Goal: Use online tool/utility: Utilize a website feature to perform a specific function

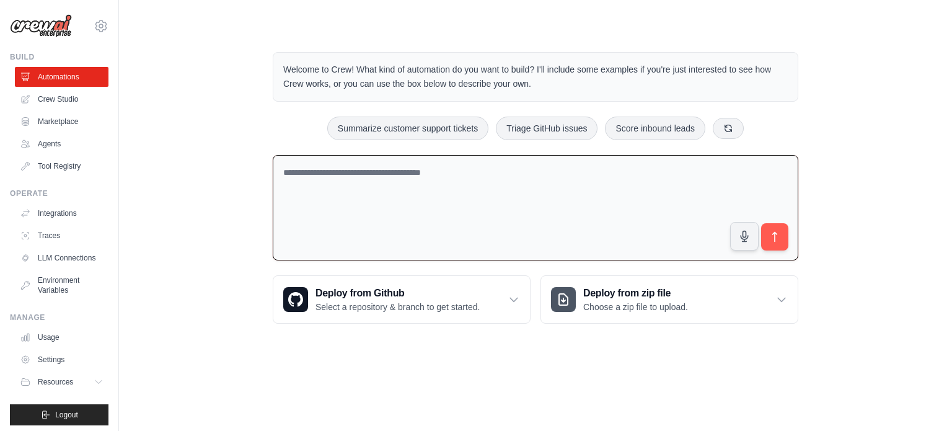
click at [411, 185] on textarea at bounding box center [536, 208] width 526 height 106
click at [45, 138] on link "Agents" at bounding box center [63, 144] width 94 height 20
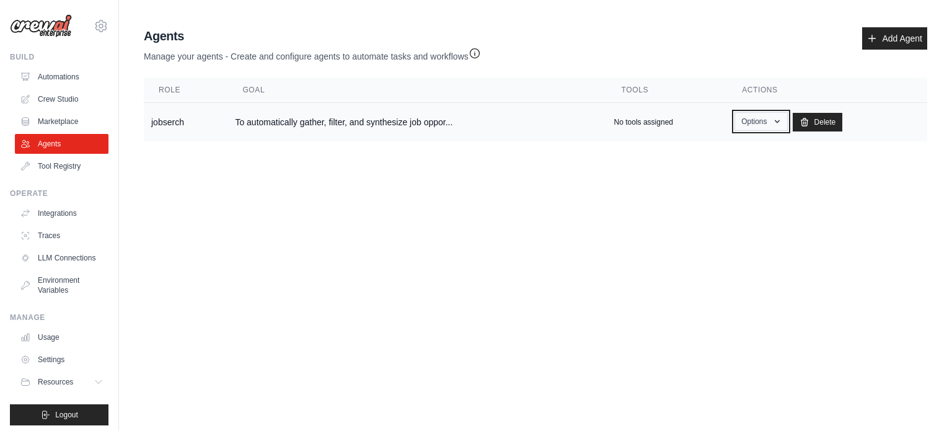
click at [771, 124] on button "Options" at bounding box center [761, 121] width 53 height 19
click at [728, 151] on link "Show" at bounding box center [743, 150] width 89 height 22
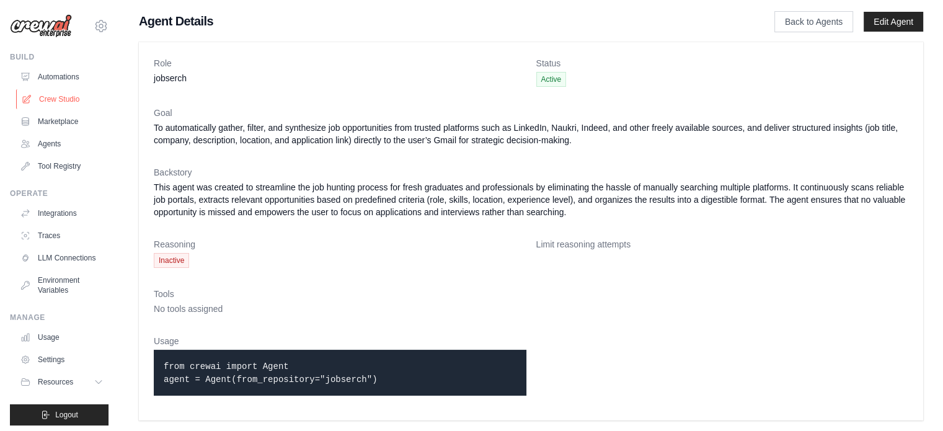
click at [37, 94] on link "Crew Studio" at bounding box center [63, 99] width 94 height 20
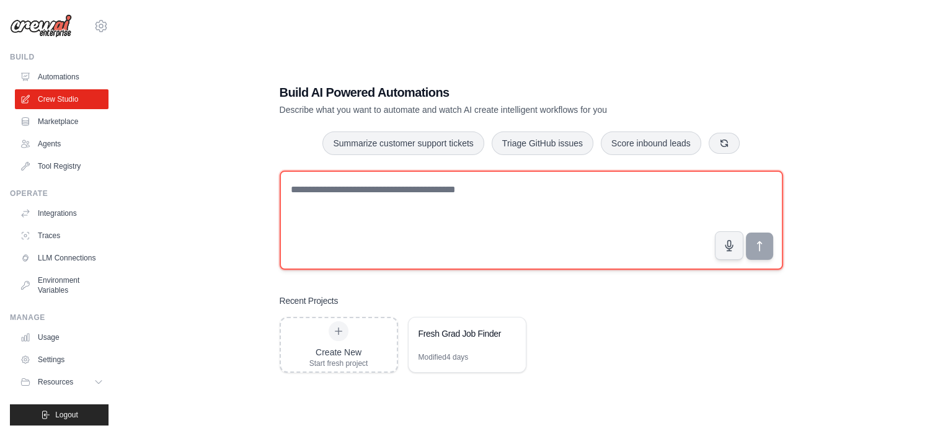
click at [448, 223] on textarea at bounding box center [531, 220] width 503 height 99
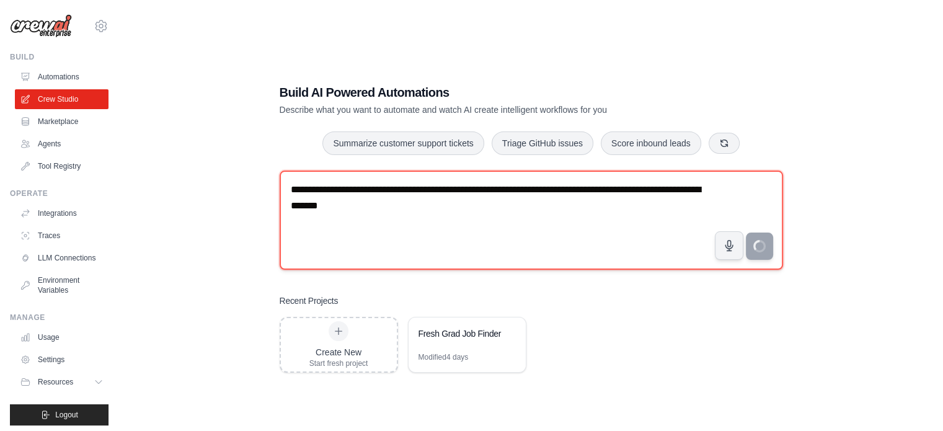
type textarea "**********"
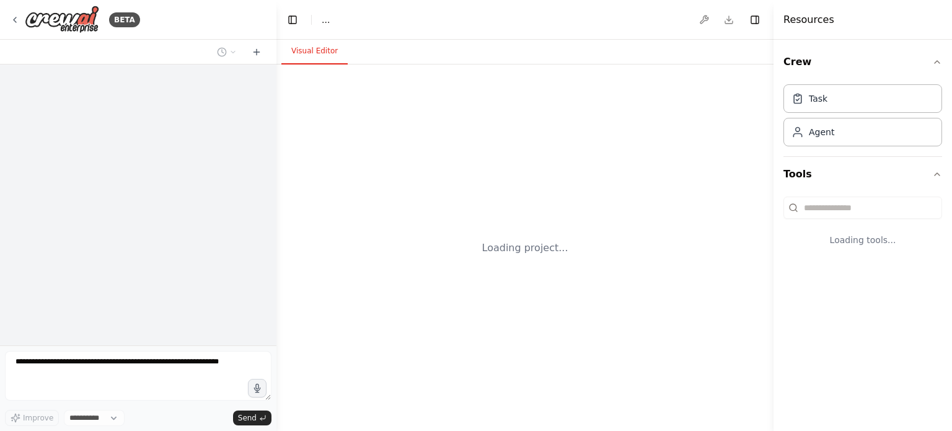
select select "****"
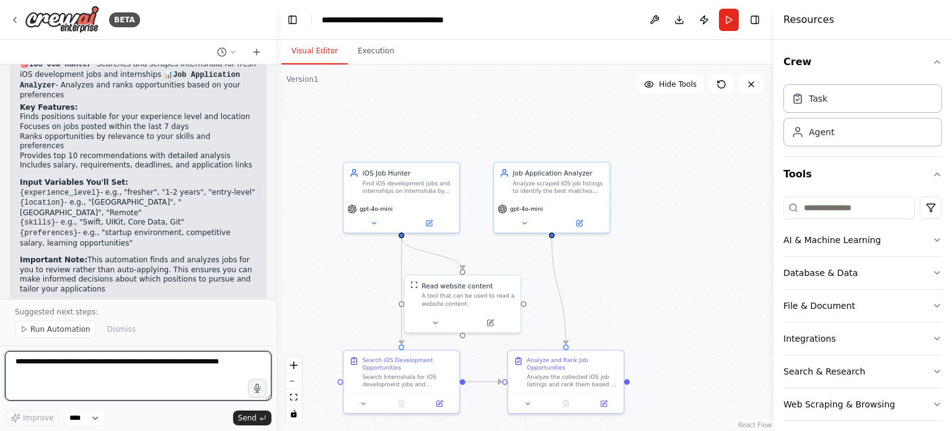
scroll to position [810, 0]
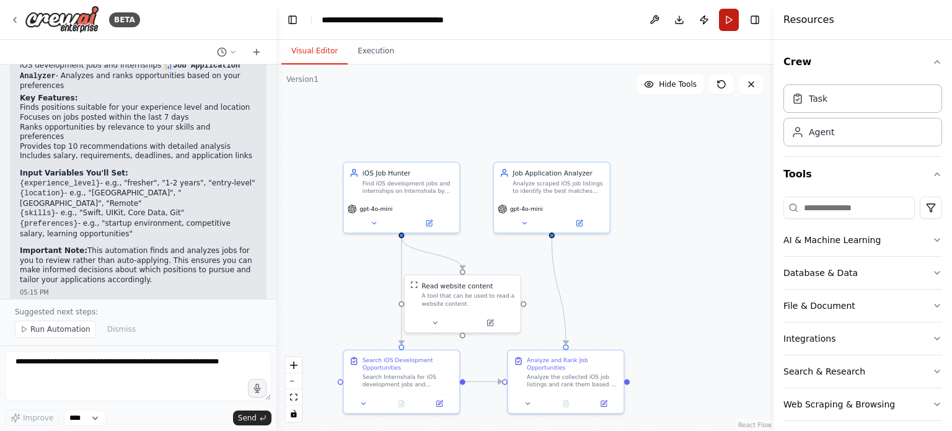
click at [722, 17] on button "Run" at bounding box center [729, 20] width 20 height 22
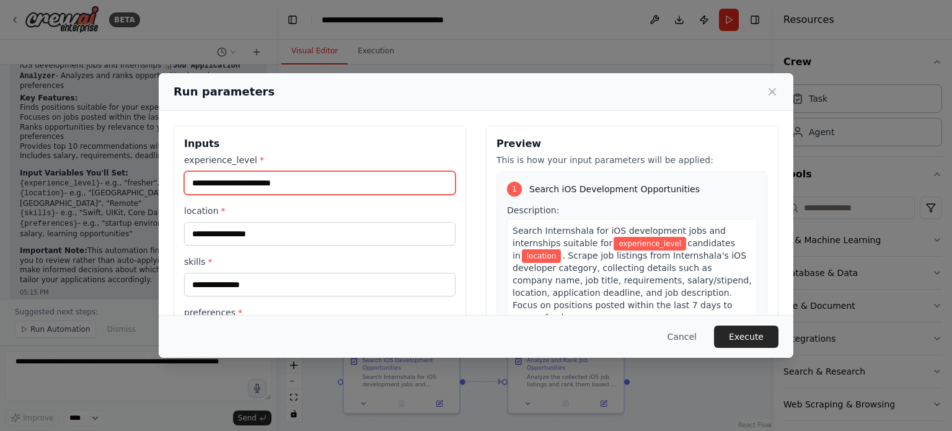
click at [236, 188] on input "experience_level *" at bounding box center [320, 183] width 272 height 24
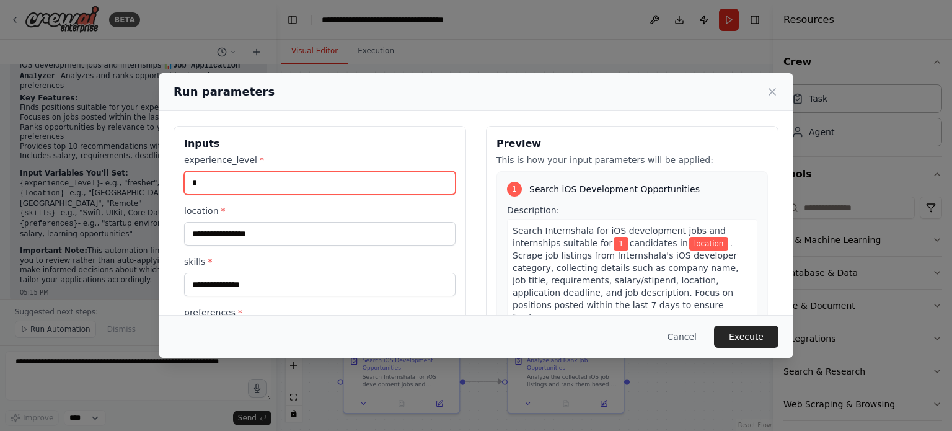
type input "*"
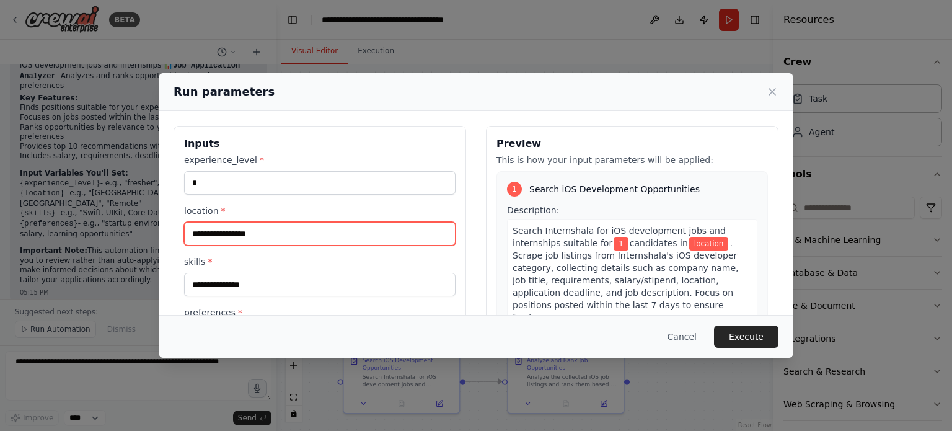
click at [246, 240] on input "location *" at bounding box center [320, 234] width 272 height 24
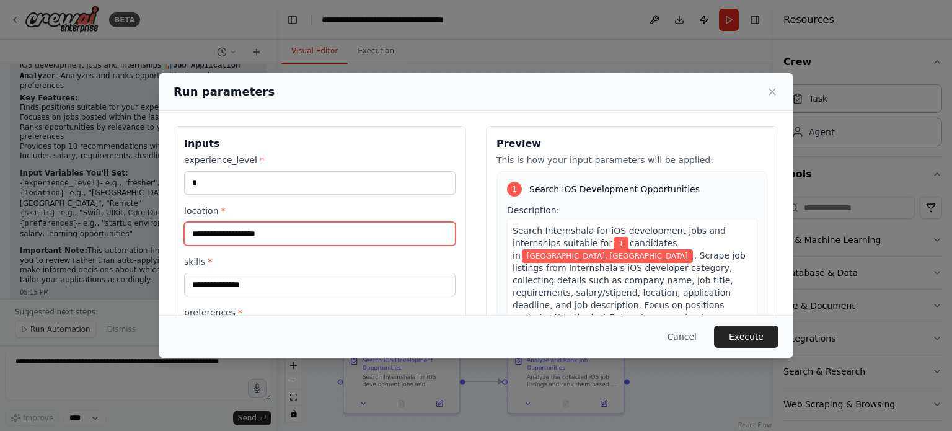
drag, startPoint x: 282, startPoint y: 237, endPoint x: 230, endPoint y: 236, distance: 52.1
click at [230, 236] on input "**********" at bounding box center [320, 234] width 272 height 24
type input "*********"
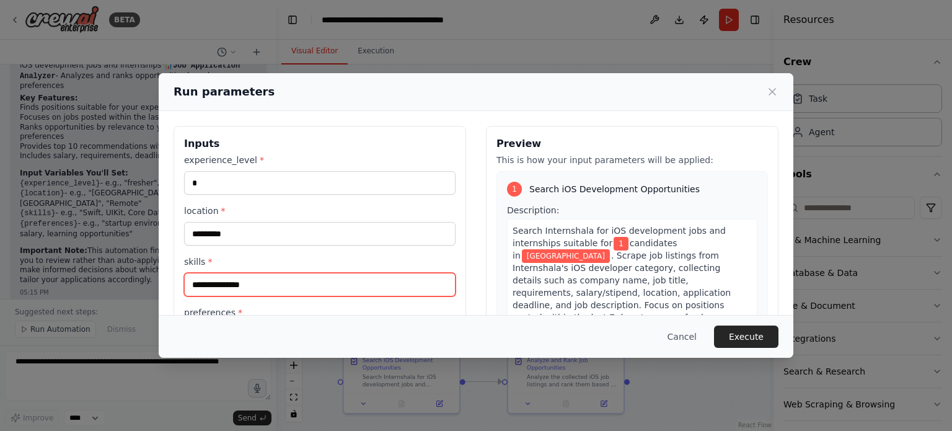
click at [218, 280] on input "skills *" at bounding box center [320, 285] width 272 height 24
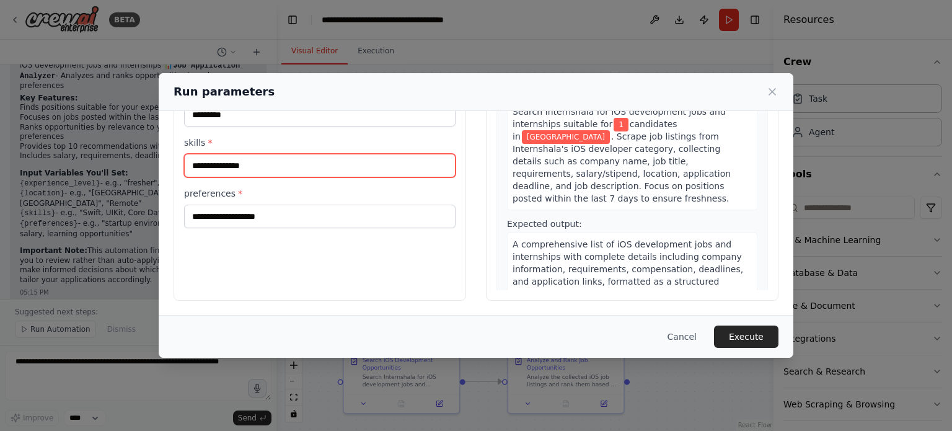
type input "**********"
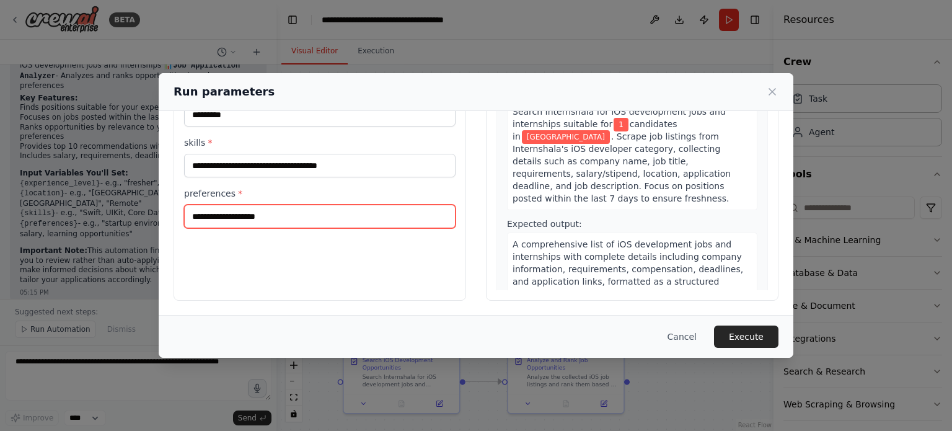
click at [262, 212] on input "preferences *" at bounding box center [320, 217] width 272 height 24
type input "*"
type input "**********"
drag, startPoint x: 260, startPoint y: 212, endPoint x: 747, endPoint y: 337, distance: 502.4
click at [747, 337] on button "Execute" at bounding box center [746, 337] width 64 height 22
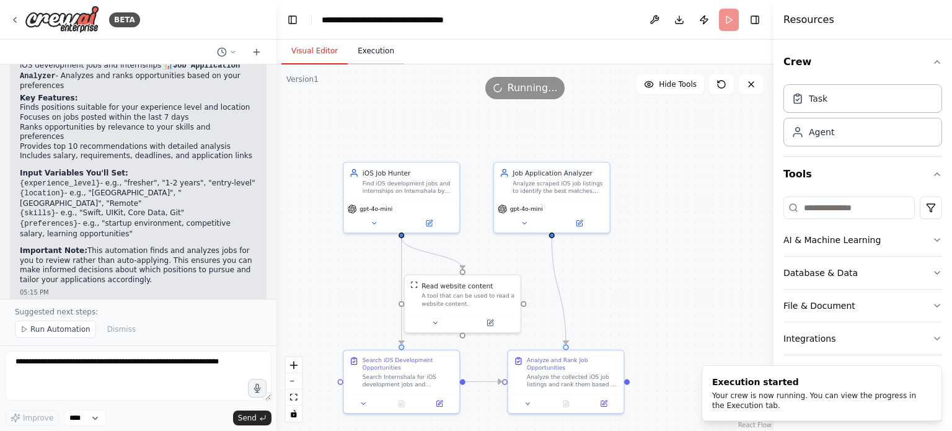
click at [360, 51] on button "Execution" at bounding box center [376, 51] width 56 height 26
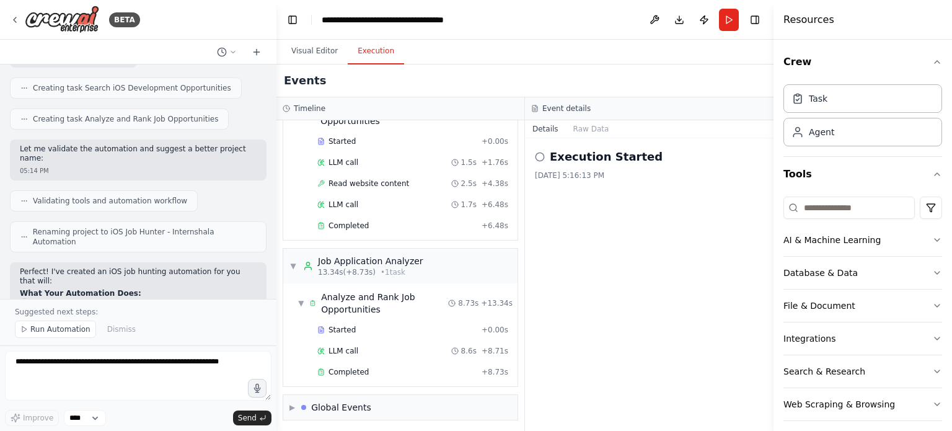
scroll to position [686, 0]
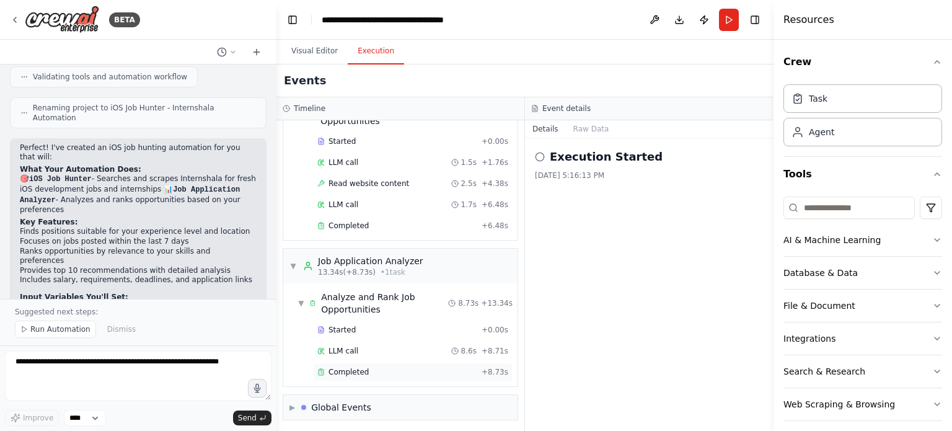
click at [341, 363] on div "Completed + 8.73s" at bounding box center [413, 372] width 200 height 19
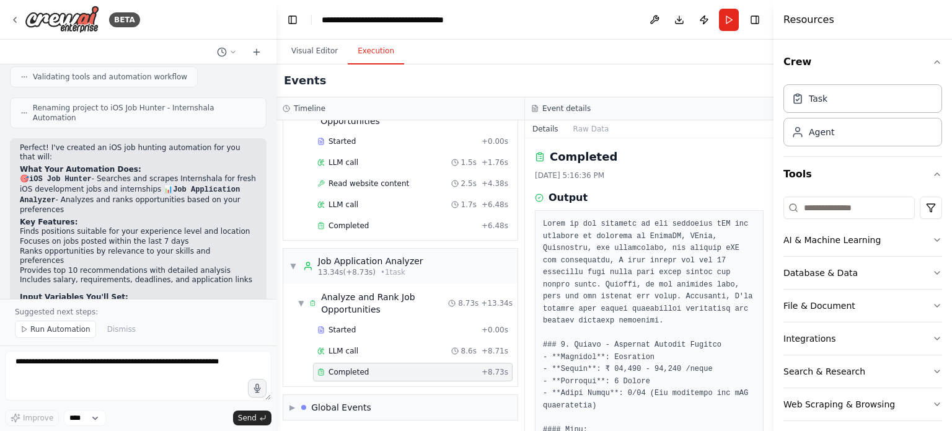
scroll to position [124, 0]
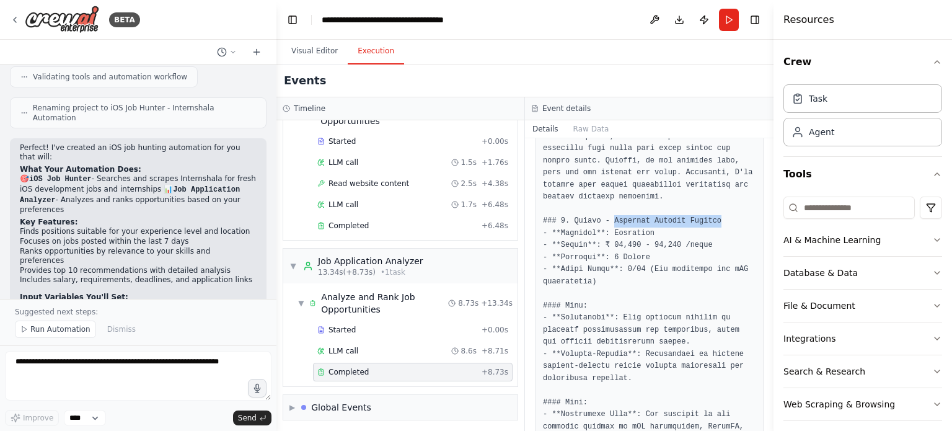
drag, startPoint x: 609, startPoint y: 221, endPoint x: 710, endPoint y: 223, distance: 100.5
copy pre "Customer Support Manager"
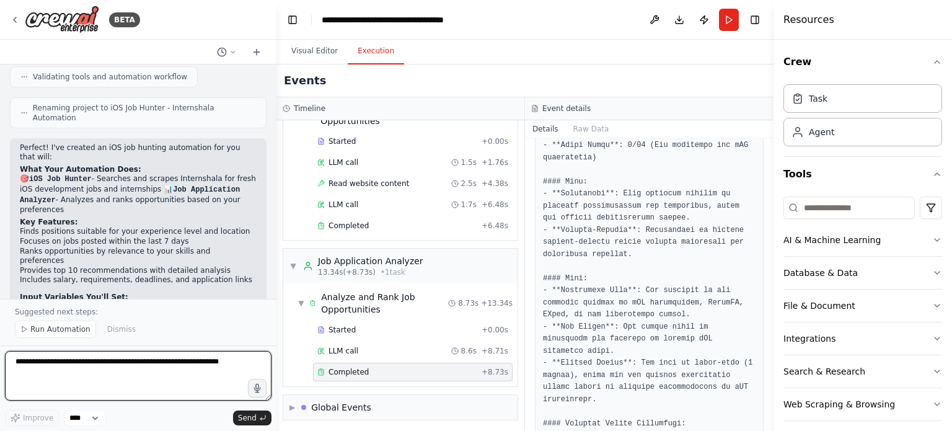
click at [82, 369] on textarea at bounding box center [138, 376] width 267 height 50
type textarea "**********"
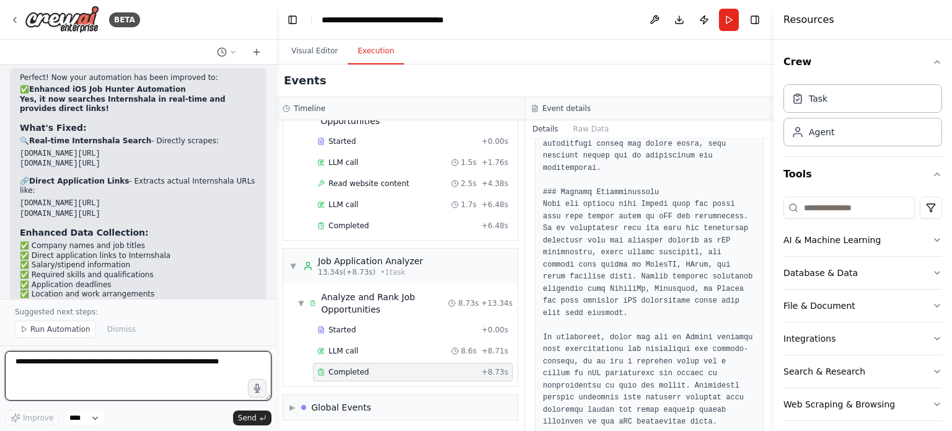
scroll to position [1642, 0]
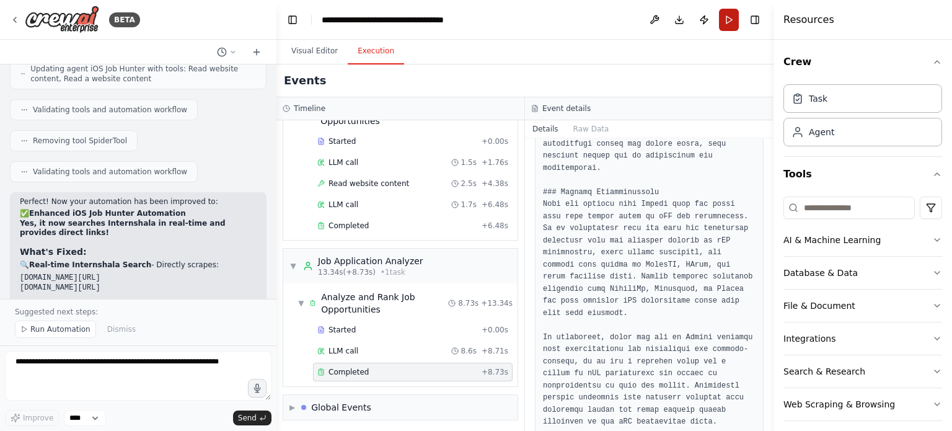
click at [729, 24] on button "Run" at bounding box center [729, 20] width 20 height 22
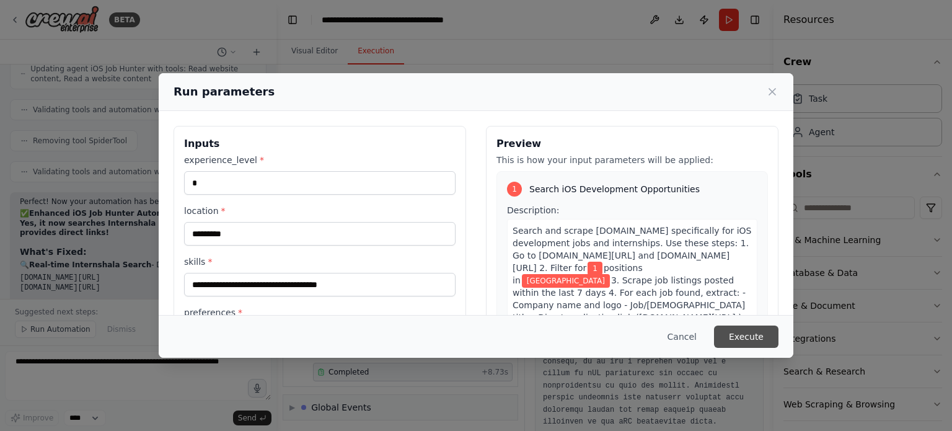
click at [746, 331] on button "Execute" at bounding box center [746, 337] width 64 height 22
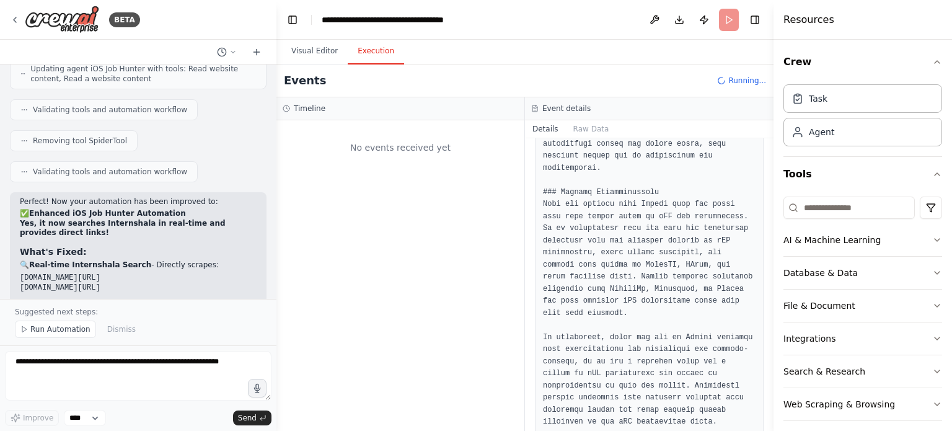
scroll to position [0, 0]
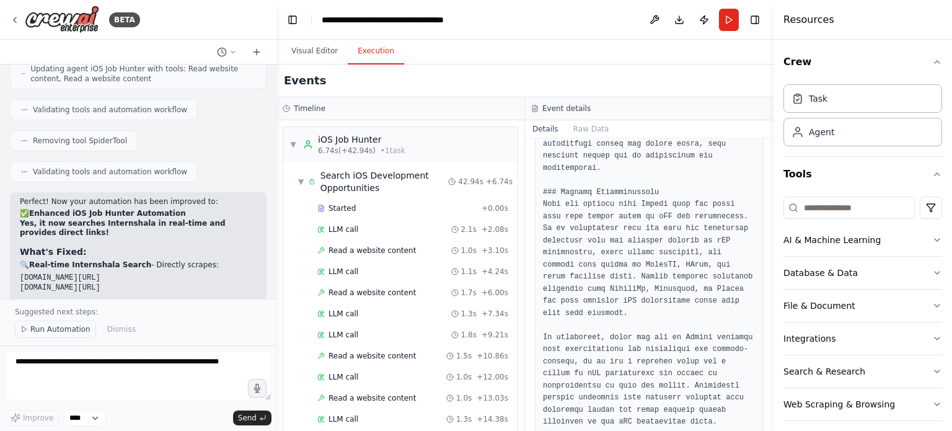
click at [30, 334] on button "Run Automation" at bounding box center [55, 329] width 81 height 17
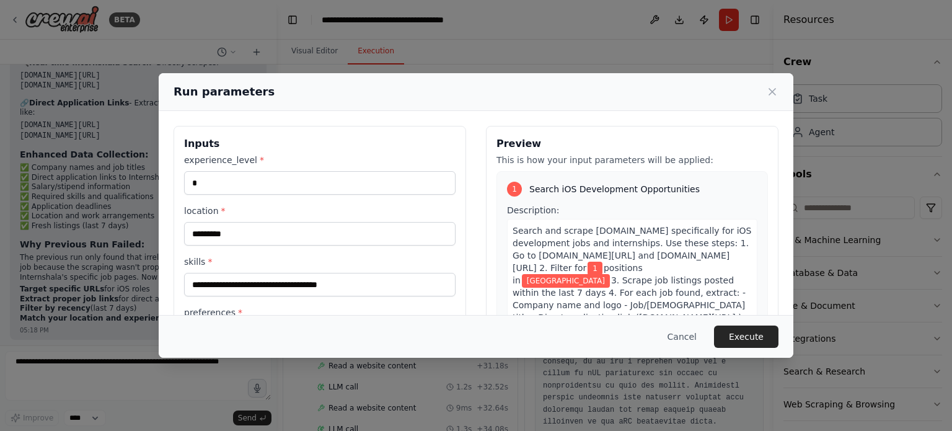
scroll to position [119, 0]
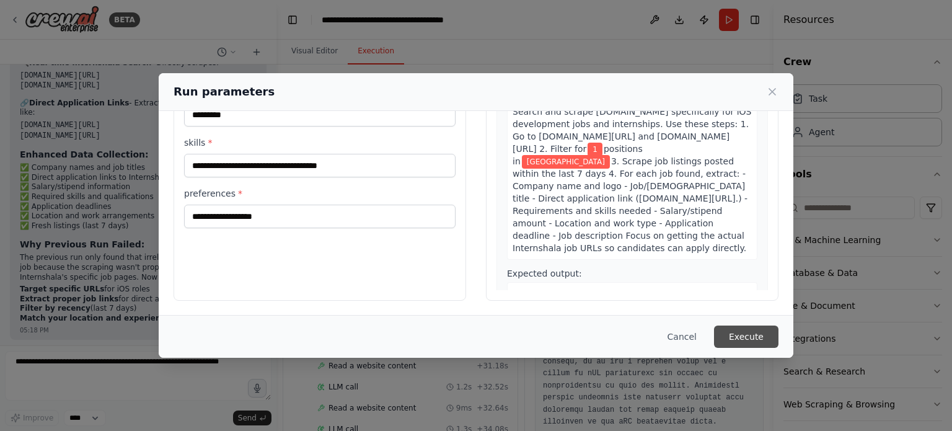
click at [761, 342] on button "Execute" at bounding box center [746, 337] width 64 height 22
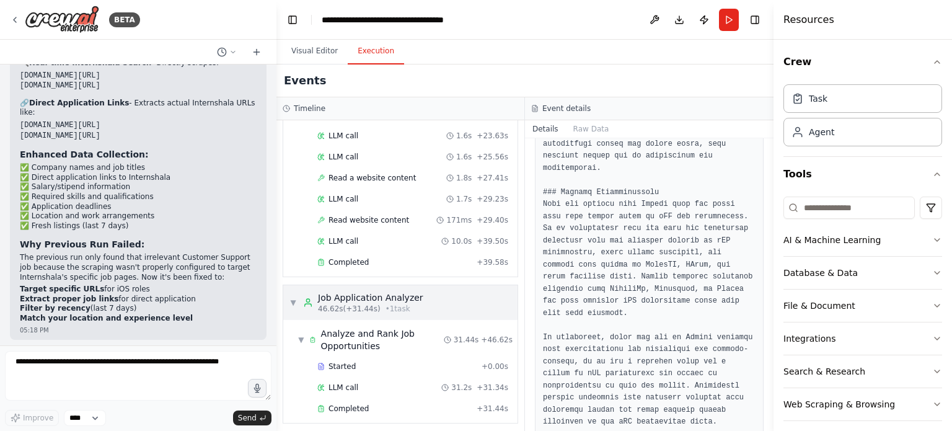
scroll to position [337, 0]
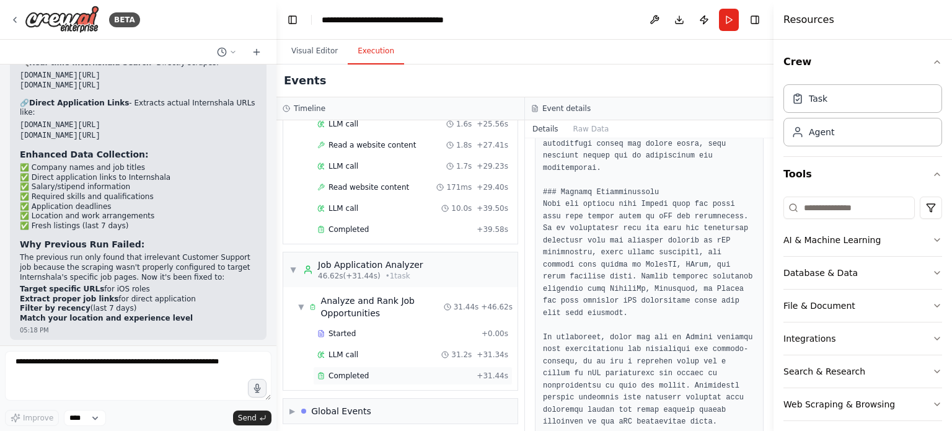
click at [355, 371] on span "Completed" at bounding box center [349, 376] width 40 height 10
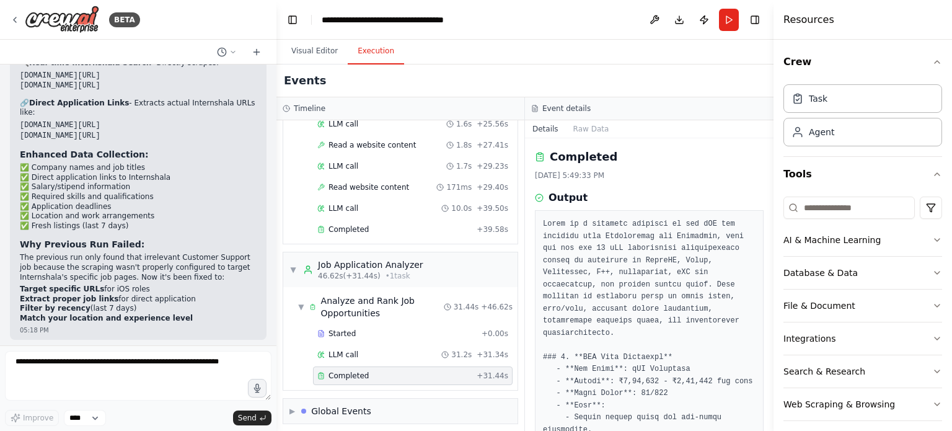
scroll to position [124, 0]
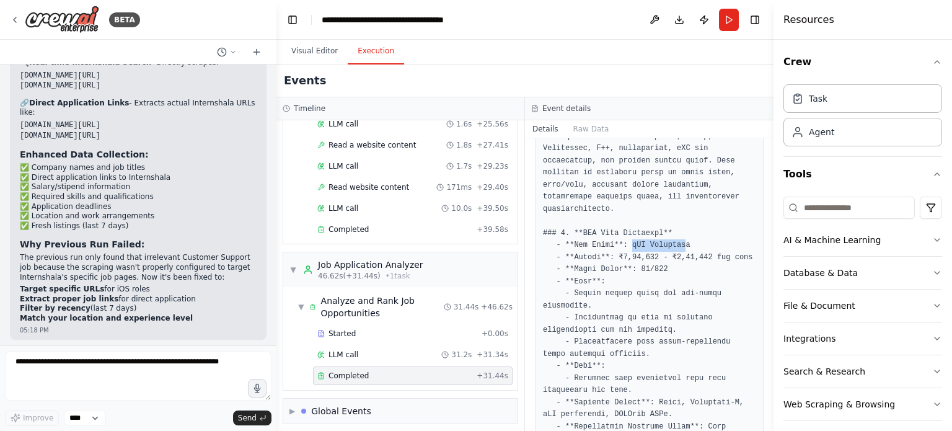
drag, startPoint x: 643, startPoint y: 229, endPoint x: 675, endPoint y: 237, distance: 32.6
drag, startPoint x: 676, startPoint y: 236, endPoint x: 623, endPoint y: 233, distance: 53.4
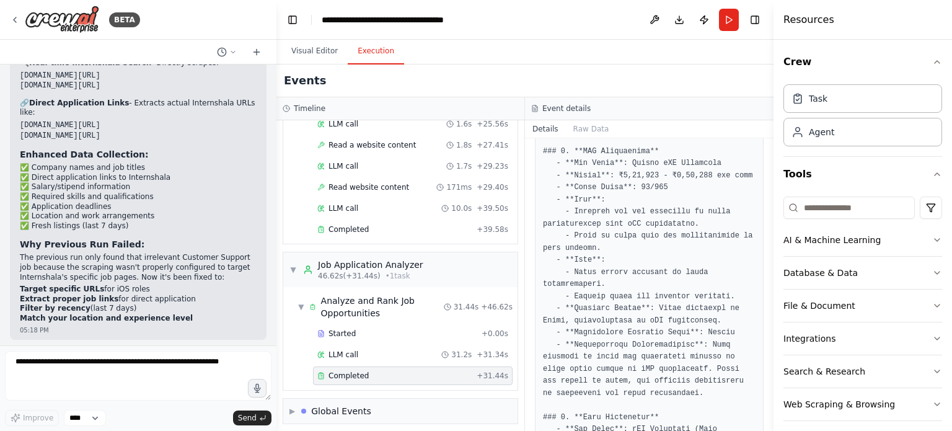
scroll to position [620, 0]
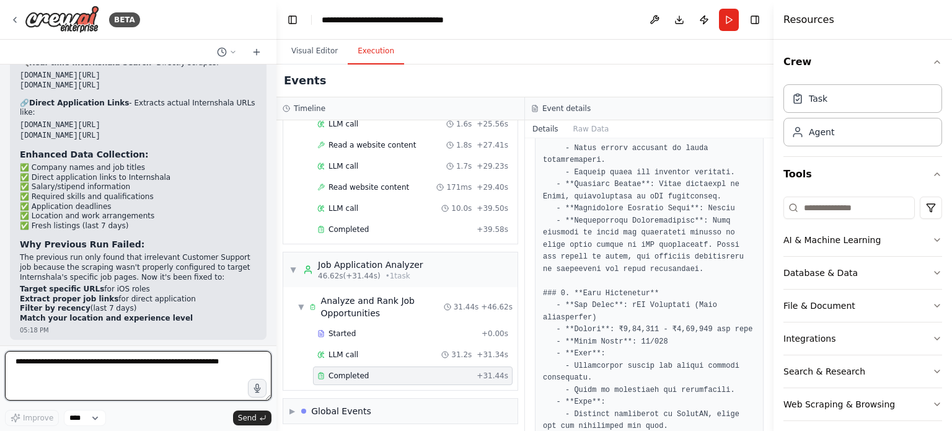
click at [112, 374] on textarea at bounding box center [138, 376] width 267 height 50
type textarea "**********"
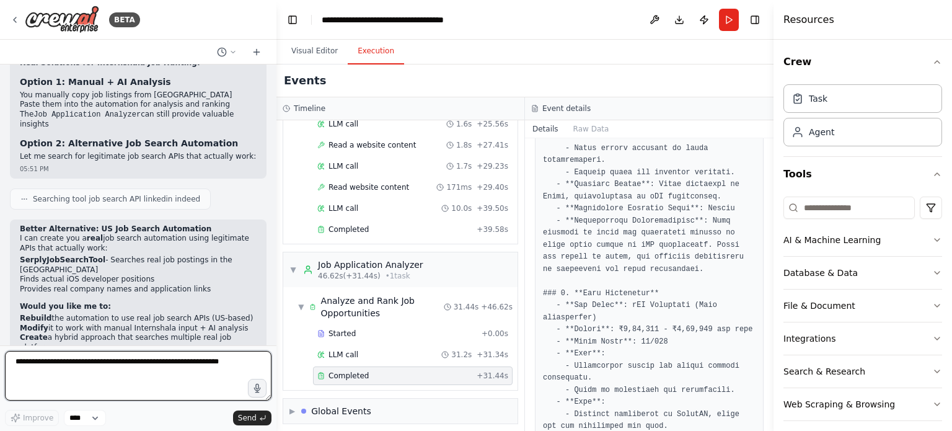
scroll to position [2437, 0]
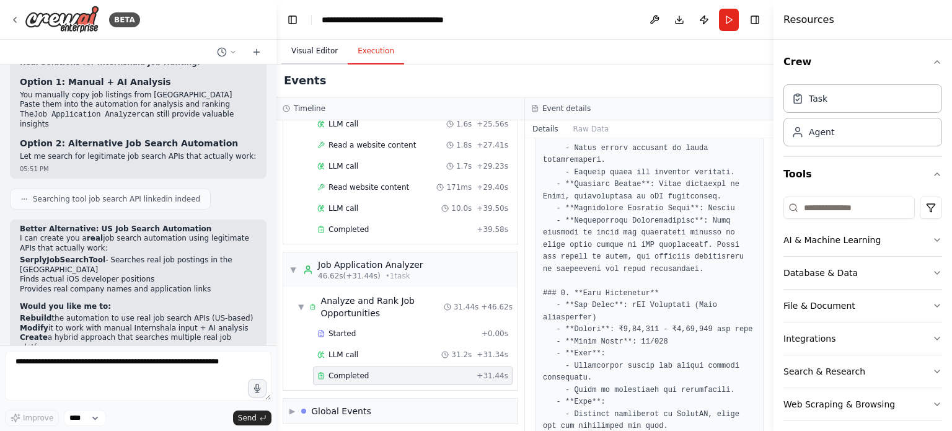
click at [337, 53] on button "Visual Editor" at bounding box center [314, 51] width 66 height 26
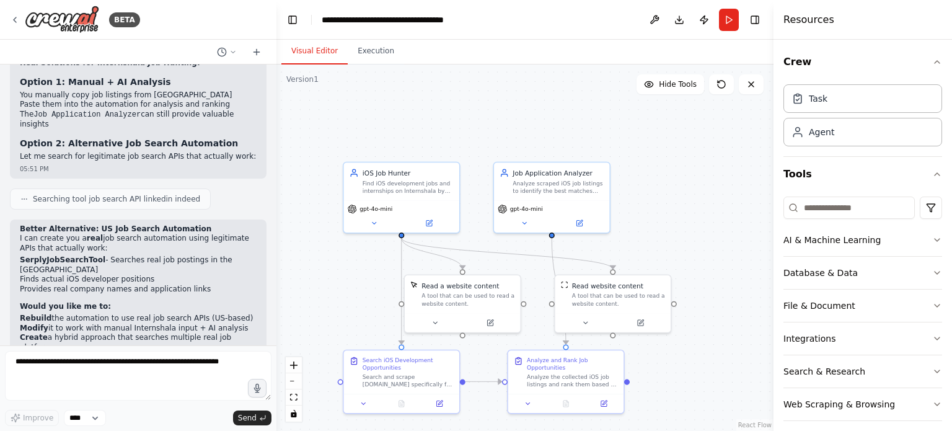
click at [441, 56] on div "Visual Editor Execution" at bounding box center [525, 52] width 497 height 25
